Goal: Check status

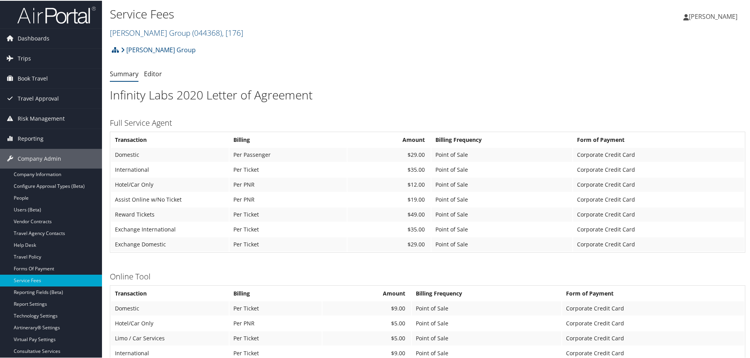
click at [29, 14] on img at bounding box center [56, 14] width 78 height 18
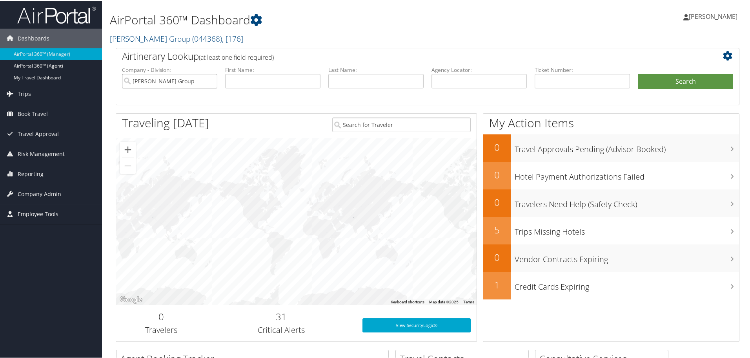
click at [211, 80] on input "[PERSON_NAME] Group" at bounding box center [169, 80] width 95 height 15
click at [563, 82] on input "text" at bounding box center [582, 80] width 95 height 15
paste input "5267231042893"
type input "5267231042893"
click at [671, 80] on button "Search" at bounding box center [685, 81] width 95 height 16
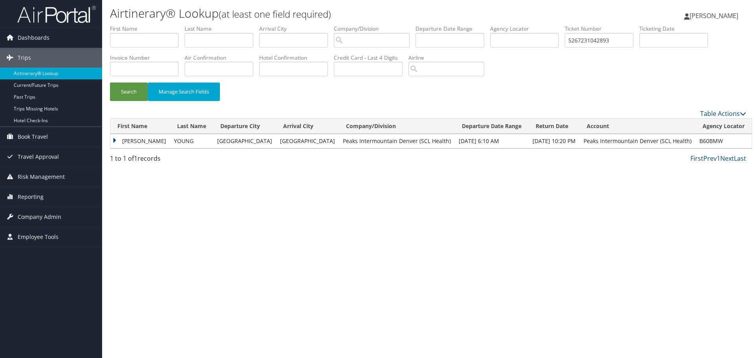
click at [115, 138] on td "NANETTE RIVERA" at bounding box center [140, 141] width 60 height 14
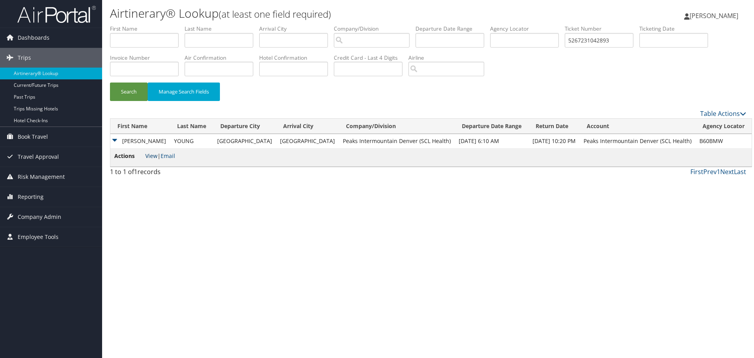
click at [147, 155] on link "View" at bounding box center [151, 155] width 12 height 7
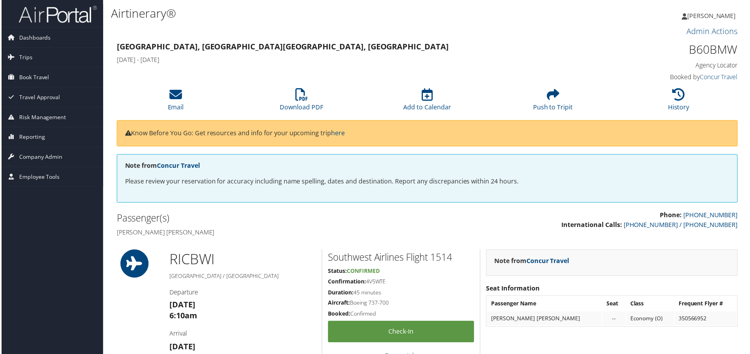
scroll to position [676, 0]
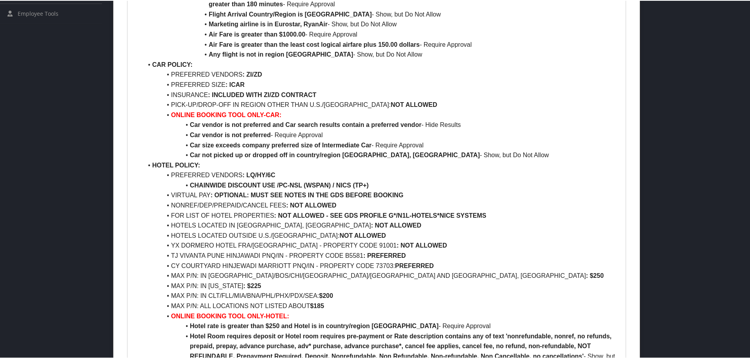
scroll to position [471, 0]
